Goal: Find specific page/section: Find specific page/section

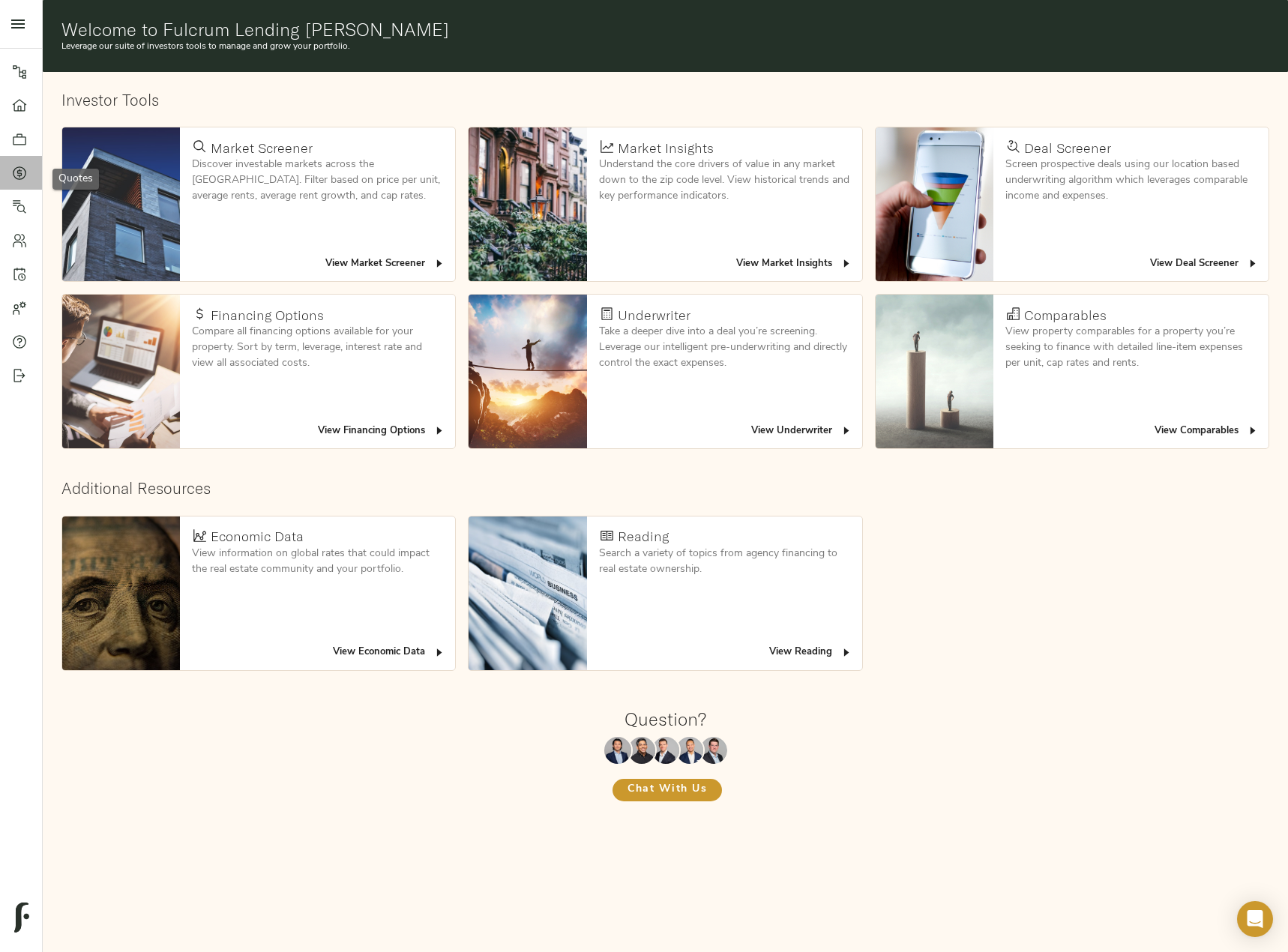
click at [15, 172] on icon at bounding box center [20, 173] width 15 height 15
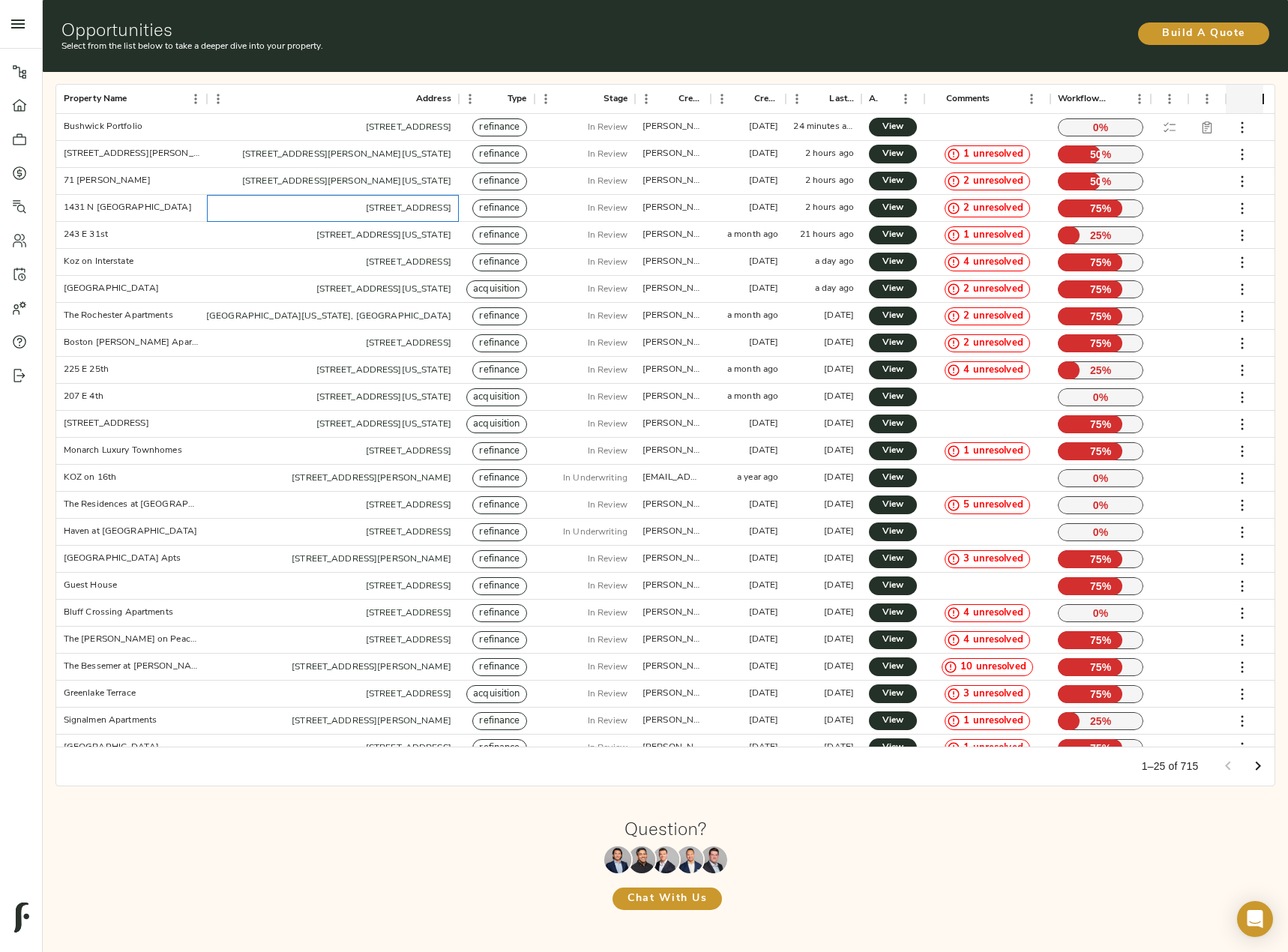
drag, startPoint x: 227, startPoint y: 211, endPoint x: 450, endPoint y: 219, distance: 223.1
click at [450, 219] on div "1431 N Milwaukee Ave, Chicago, IL 60622, USA" at bounding box center [333, 208] width 252 height 27
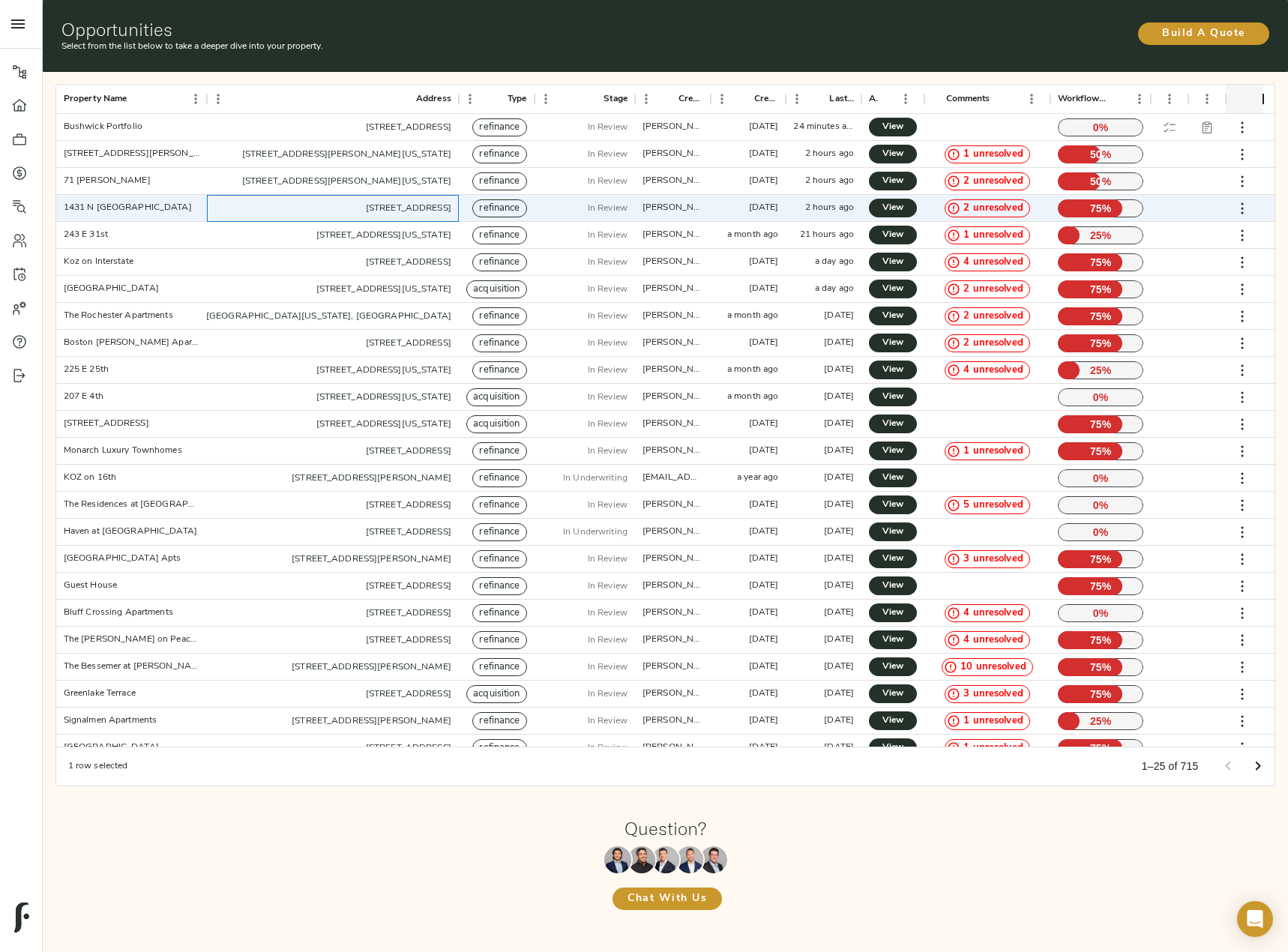
copy link "1431 N Milwaukee Ave, Chicago, IL 60622, USA"
click at [897, 211] on span "View" at bounding box center [892, 208] width 18 height 16
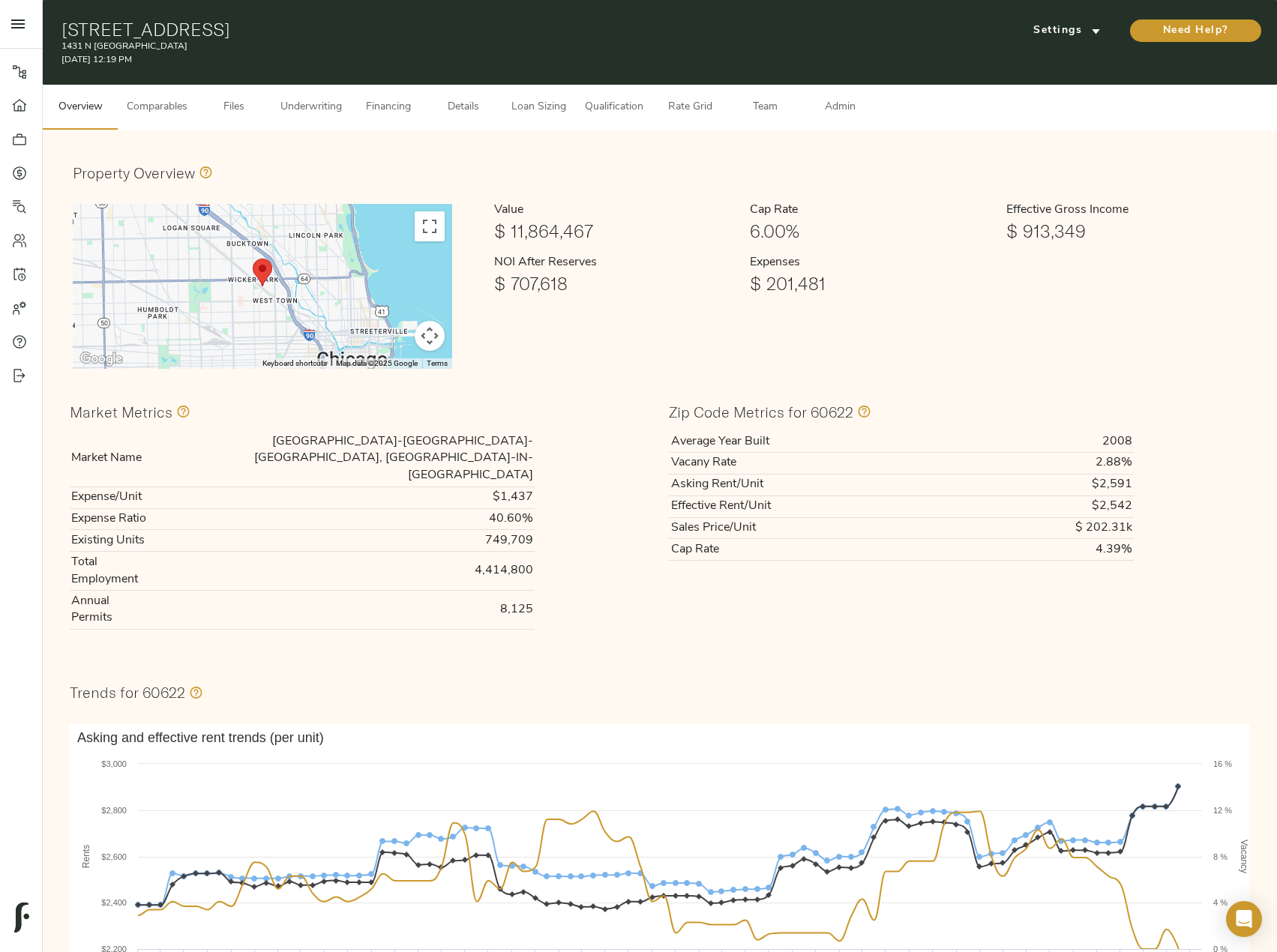
click at [226, 105] on span "Files" at bounding box center [234, 108] width 57 height 19
